Goal: Information Seeking & Learning: Learn about a topic

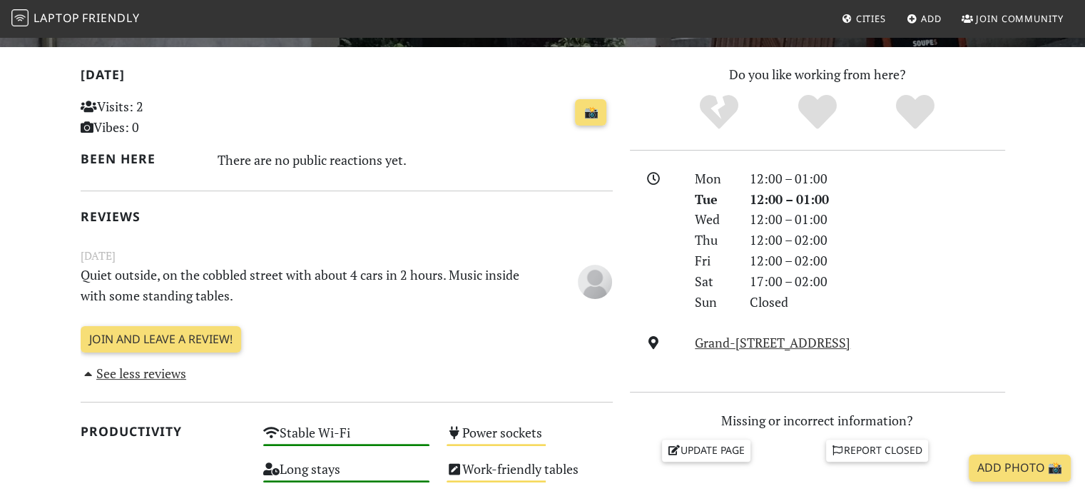
scroll to position [214, 0]
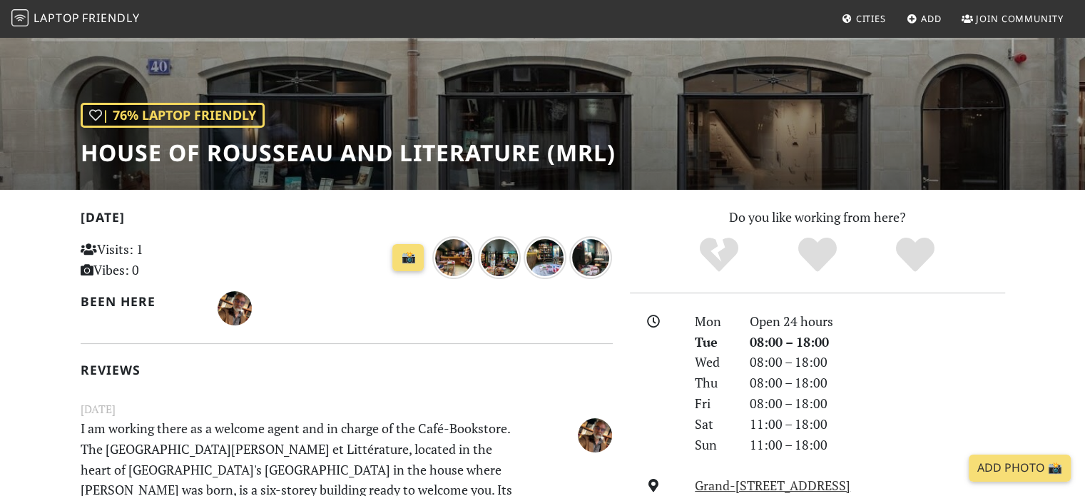
scroll to position [143, 0]
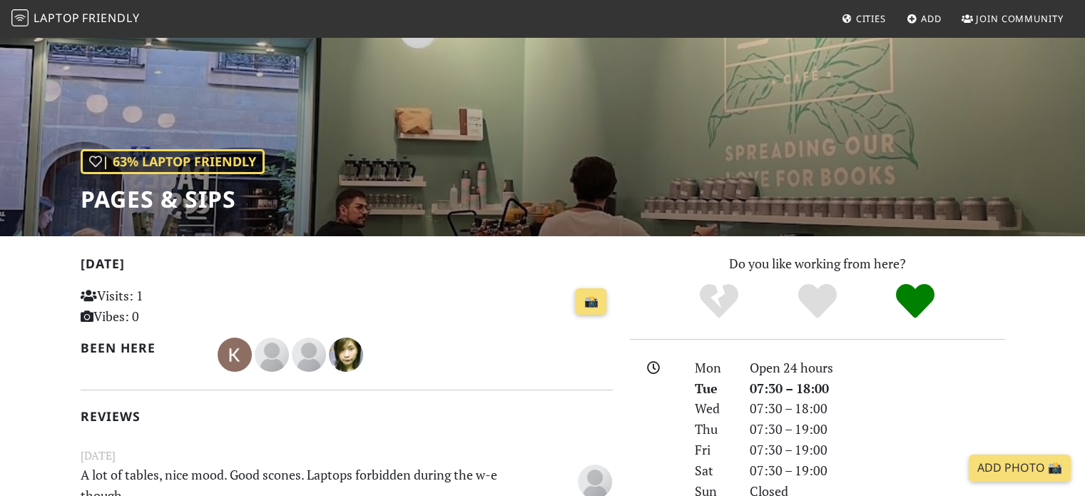
scroll to position [71, 0]
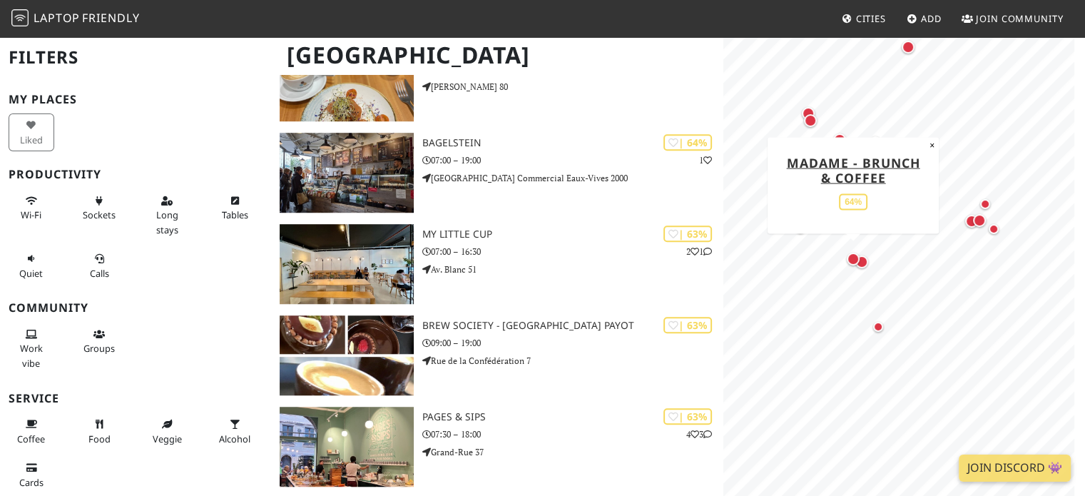
scroll to position [999, 0]
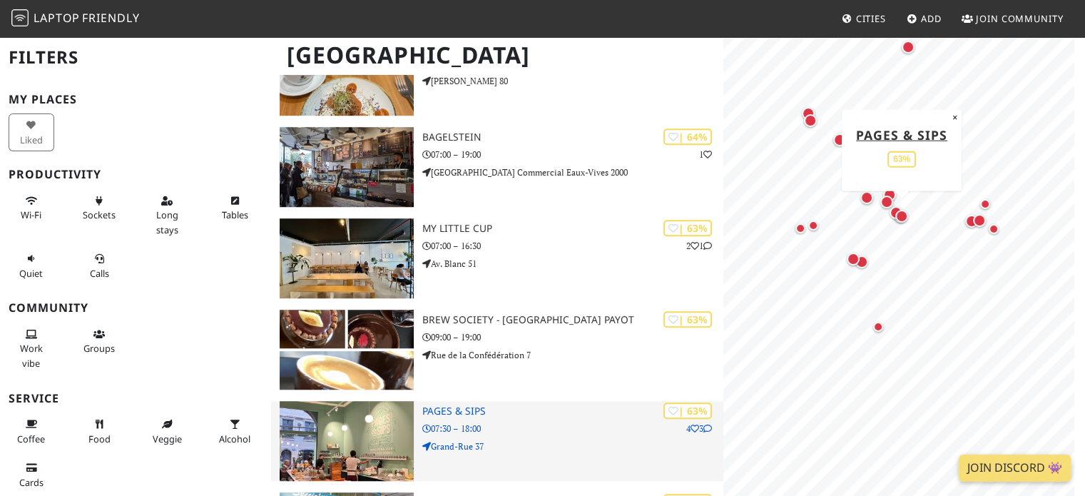
click at [691, 425] on icon at bounding box center [695, 429] width 9 height 9
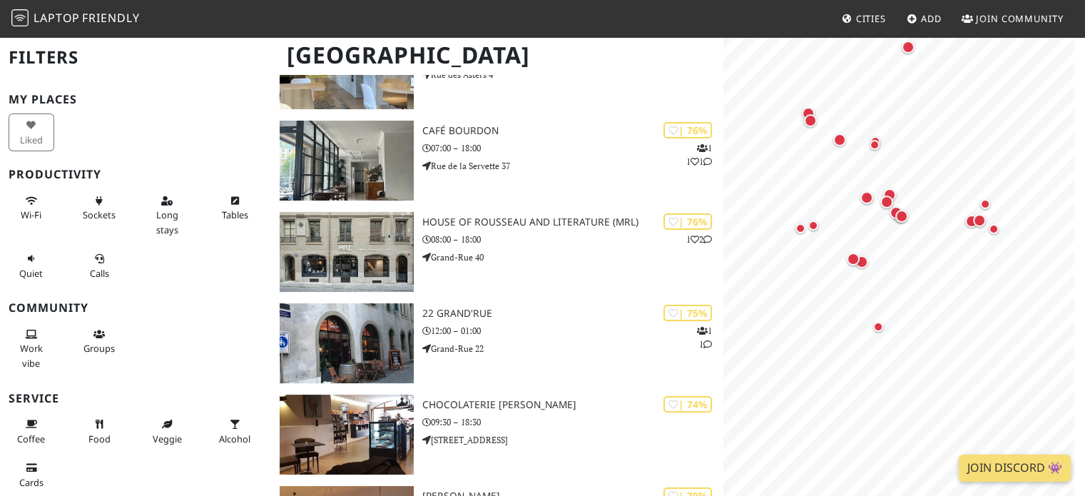
scroll to position [0, 0]
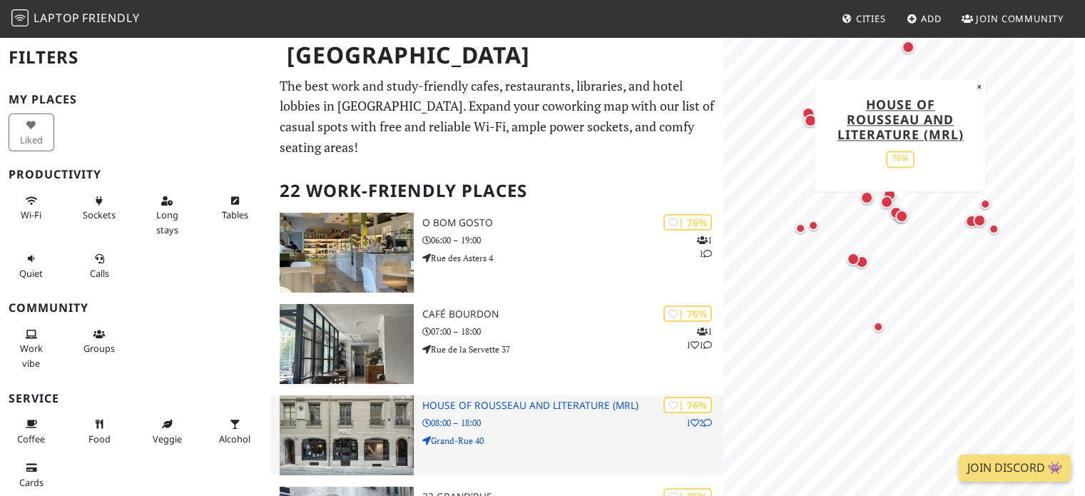
click at [465, 416] on p "08:00 – 18:00" at bounding box center [573, 423] width 302 height 14
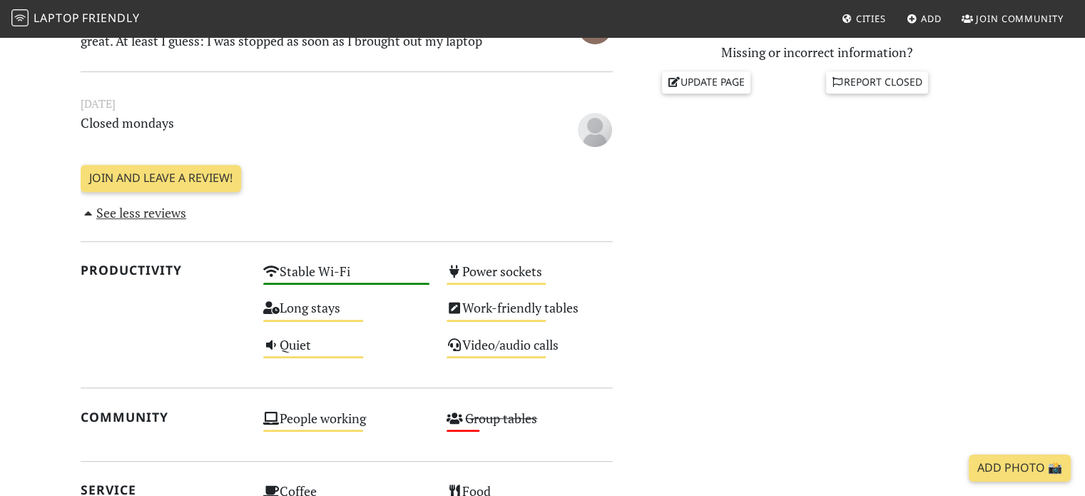
scroll to position [714, 0]
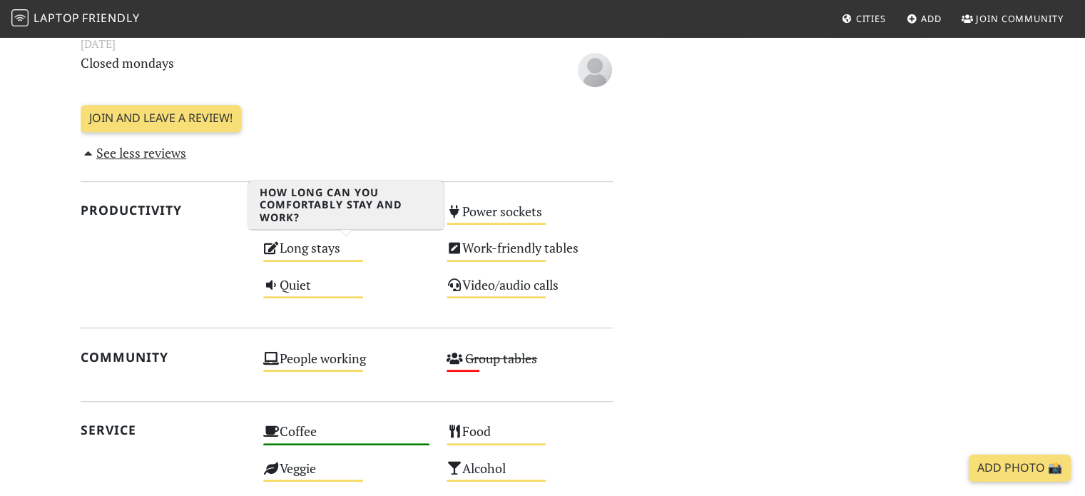
click at [308, 253] on div "Long stays Medium" at bounding box center [346, 254] width 183 height 36
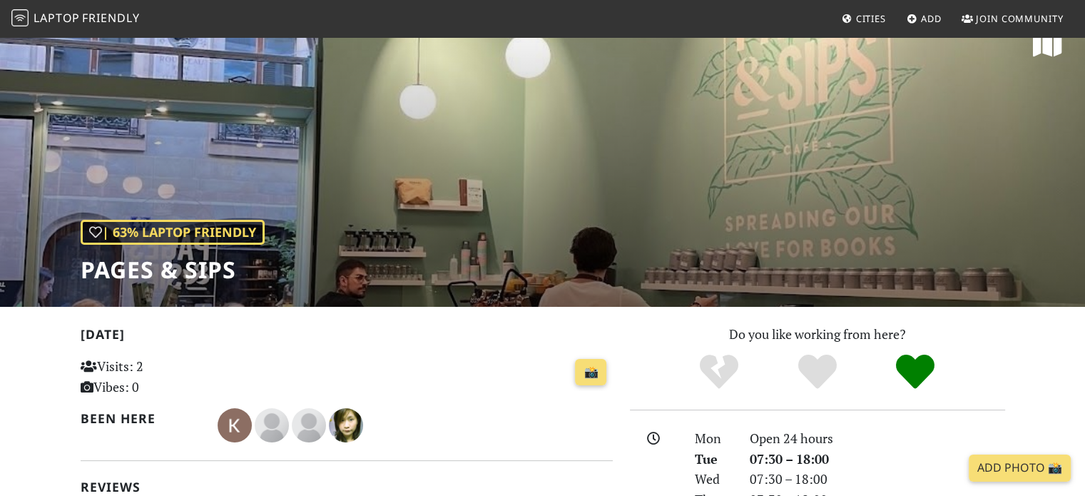
scroll to position [0, 0]
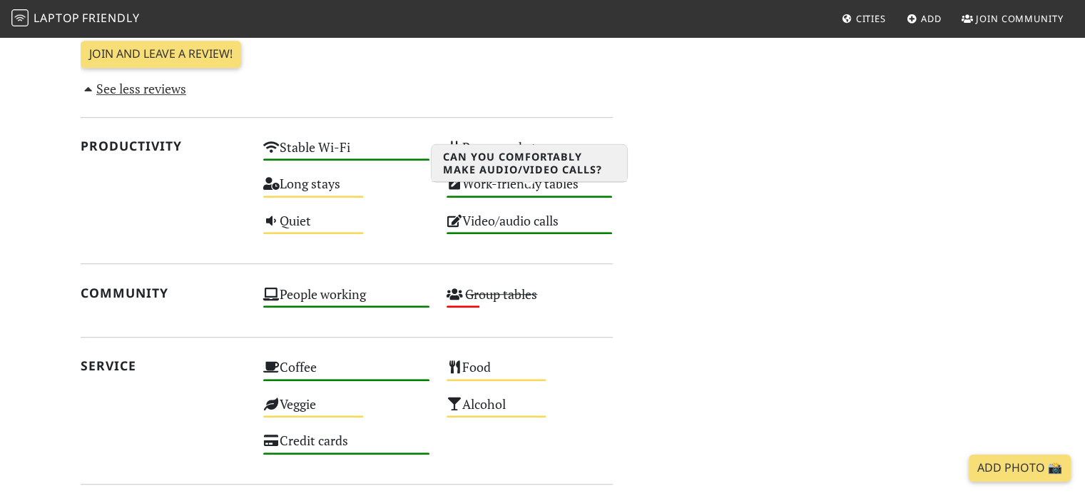
scroll to position [856, 0]
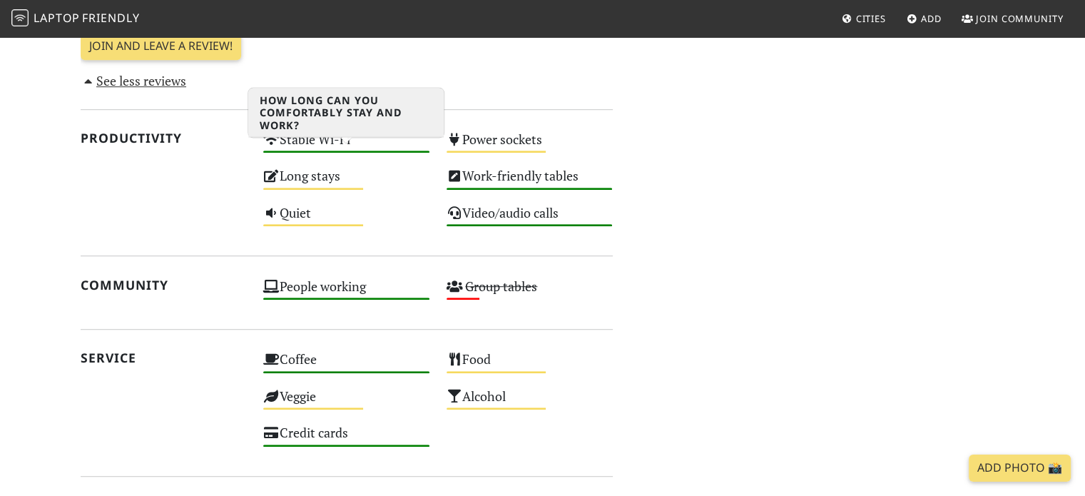
click at [314, 164] on div "Long stays Medium" at bounding box center [346, 182] width 183 height 36
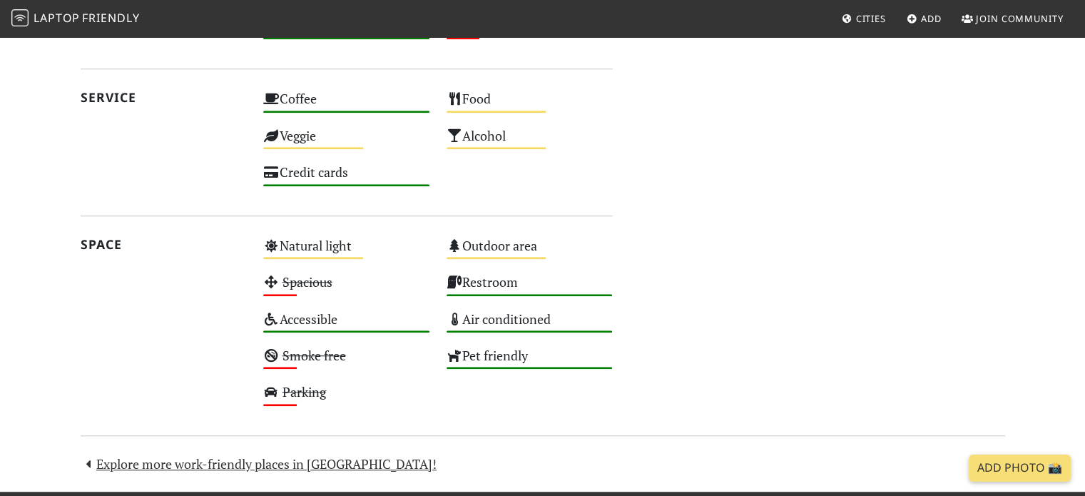
scroll to position [1142, 0]
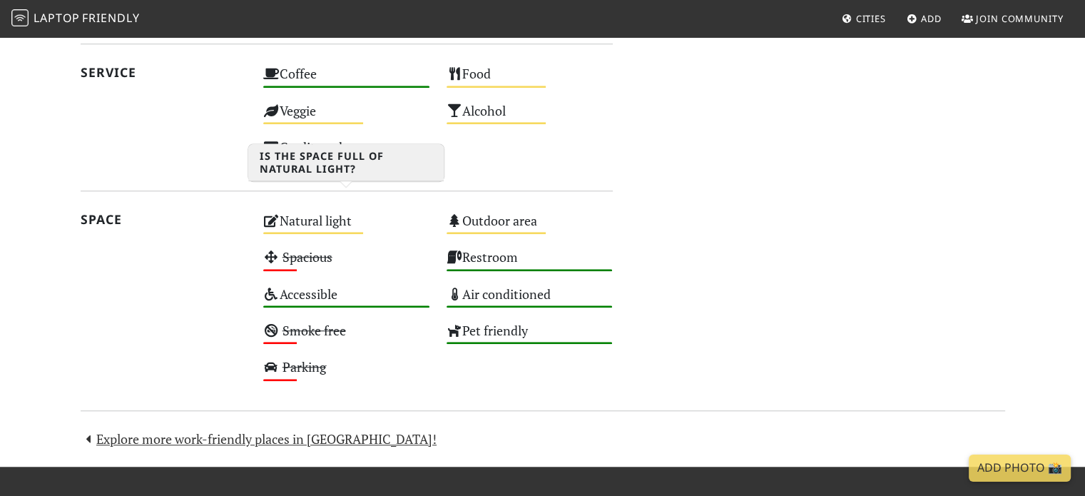
click at [304, 209] on div "Natural light Medium" at bounding box center [346, 227] width 183 height 36
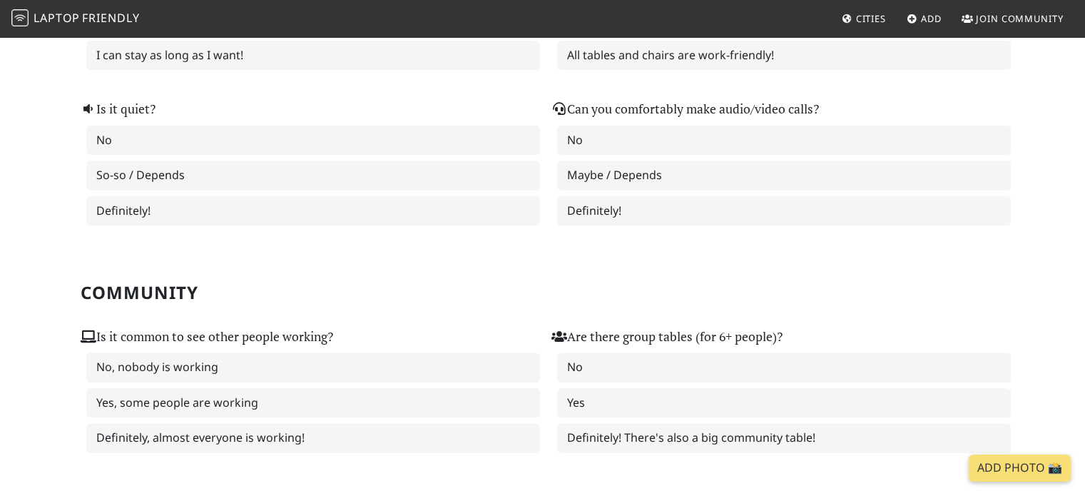
scroll to position [428, 0]
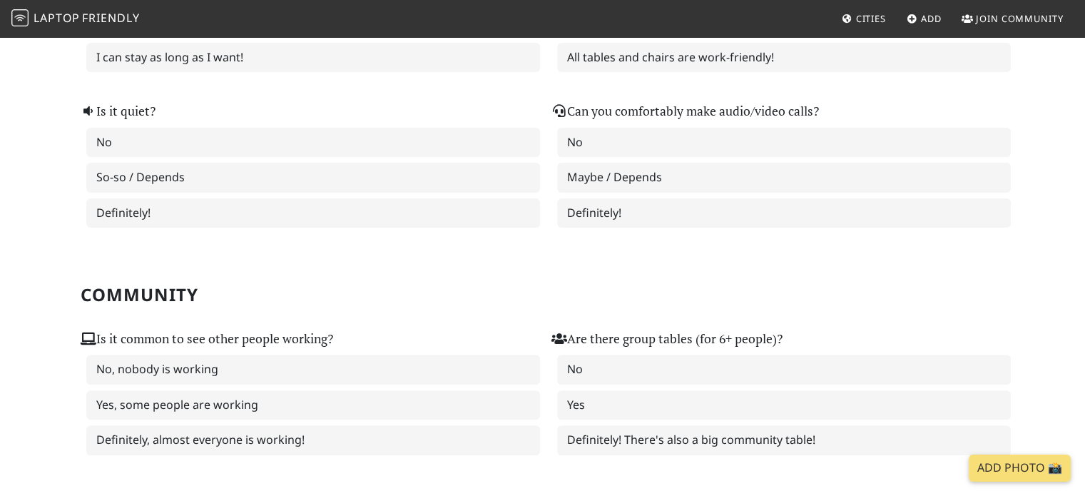
scroll to position [571, 0]
